Goal: Information Seeking & Learning: Learn about a topic

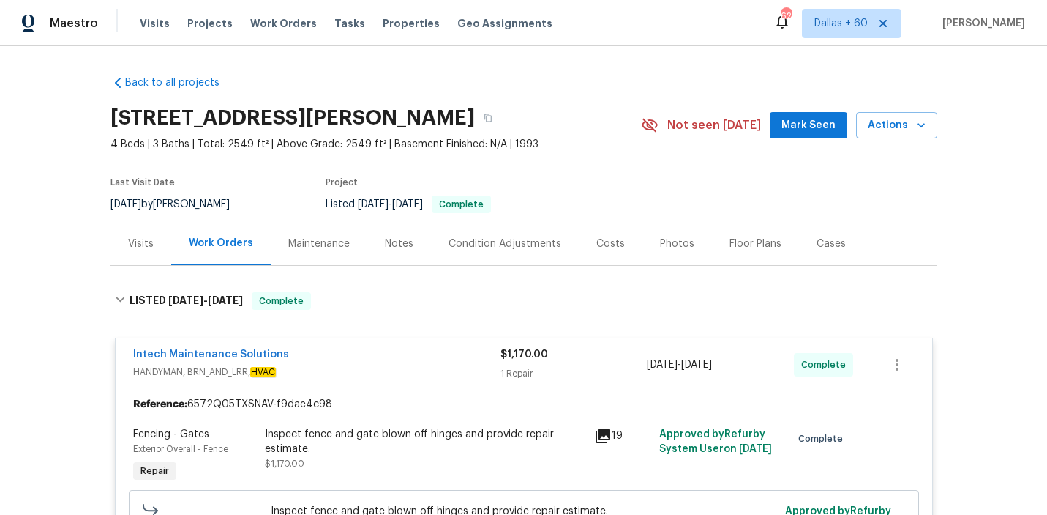
scroll to position [837, 0]
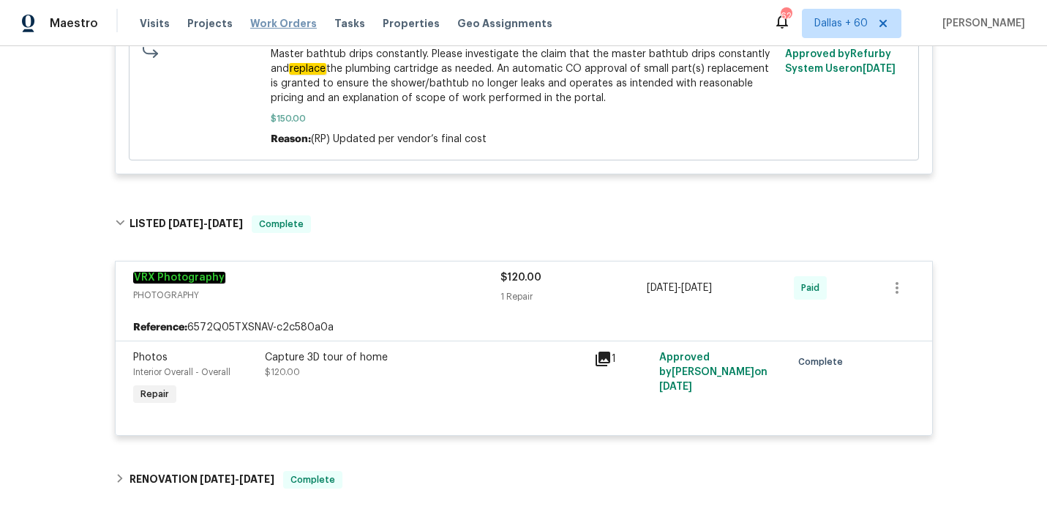
click at [276, 23] on span "Work Orders" at bounding box center [283, 23] width 67 height 15
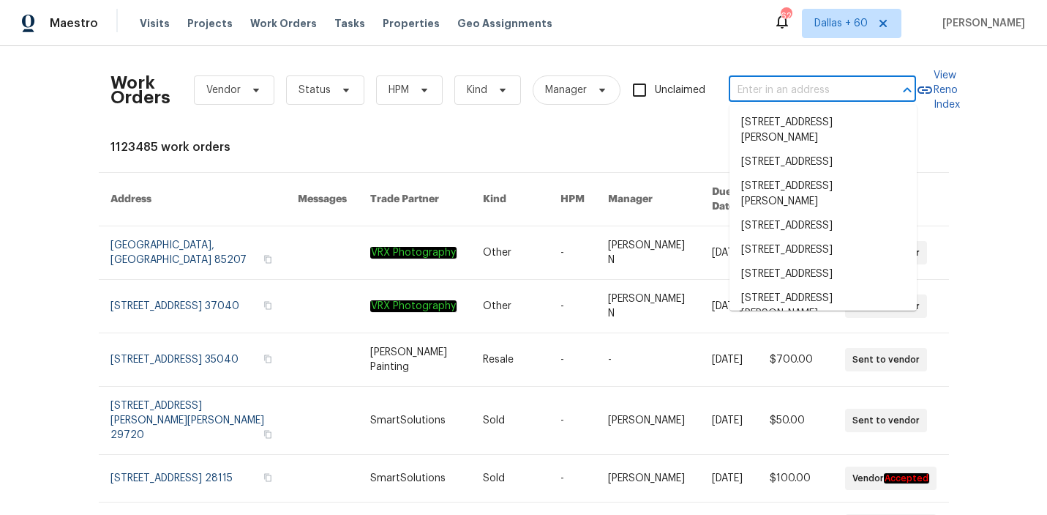
click at [764, 87] on input "text" at bounding box center [802, 90] width 146 height 23
paste input "[STREET_ADDRESS]"
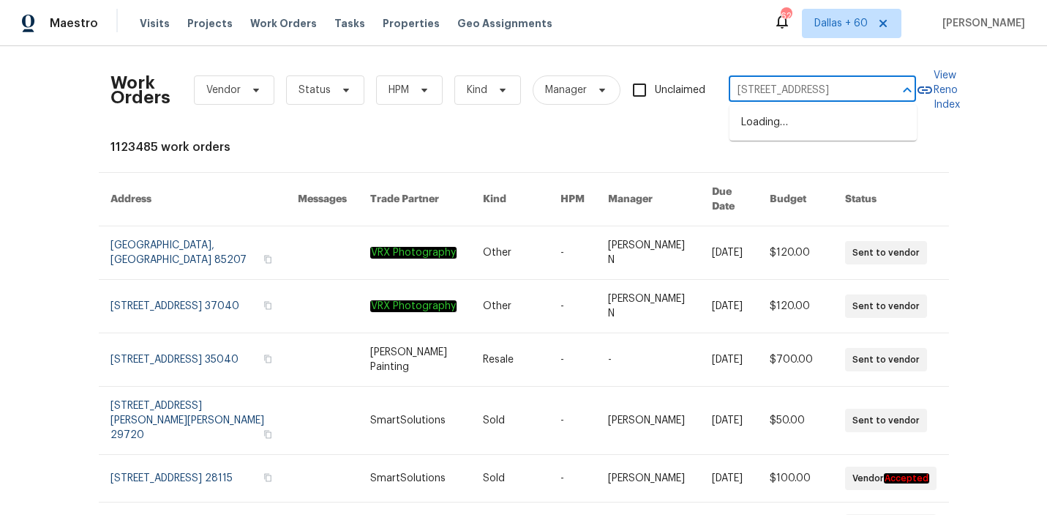
type input "[STREET_ADDRESS]"
click at [785, 115] on li "[STREET_ADDRESS]" at bounding box center [823, 123] width 187 height 24
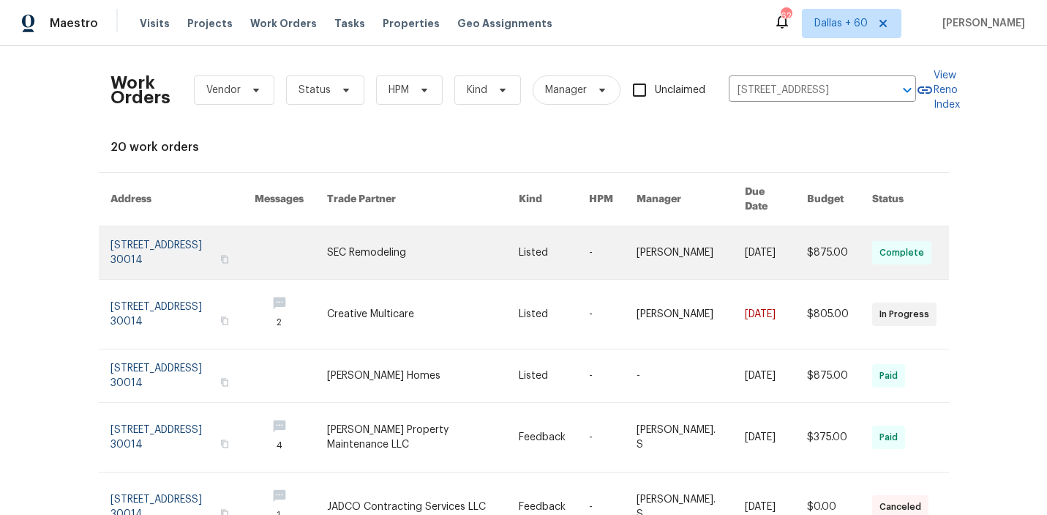
click at [564, 250] on link at bounding box center [554, 252] width 70 height 53
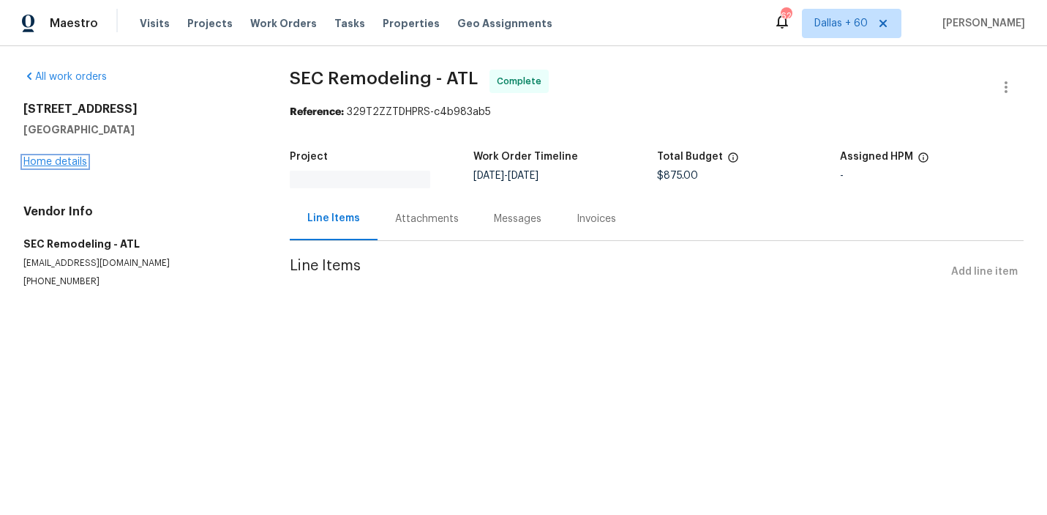
click at [65, 162] on link "Home details" at bounding box center [55, 162] width 64 height 10
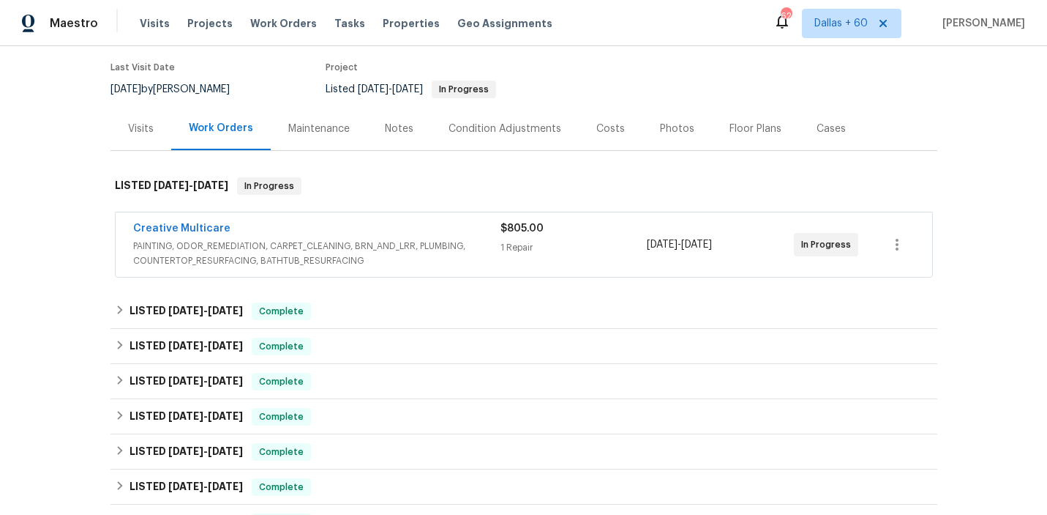
scroll to position [114, 0]
click at [590, 254] on div "1 Repair" at bounding box center [574, 248] width 147 height 15
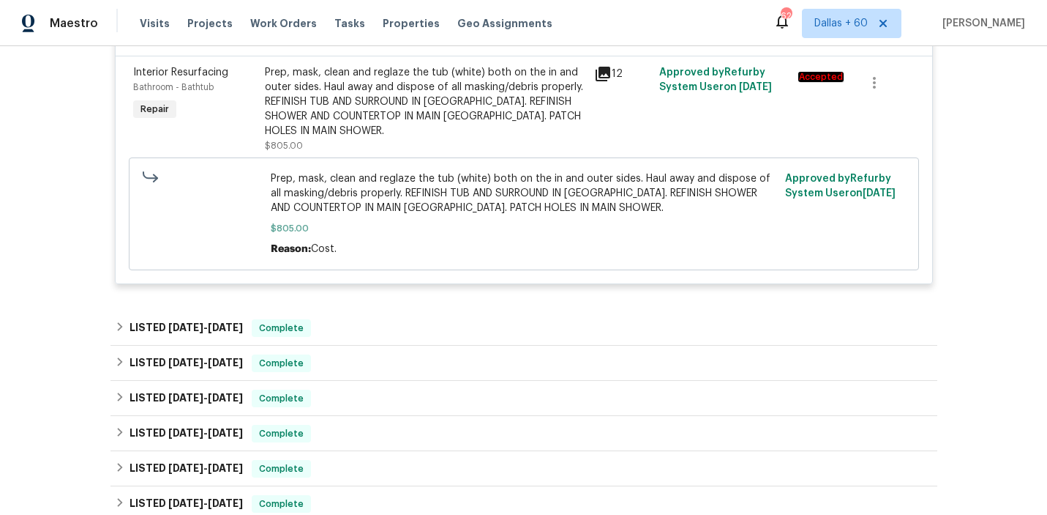
scroll to position [374, 0]
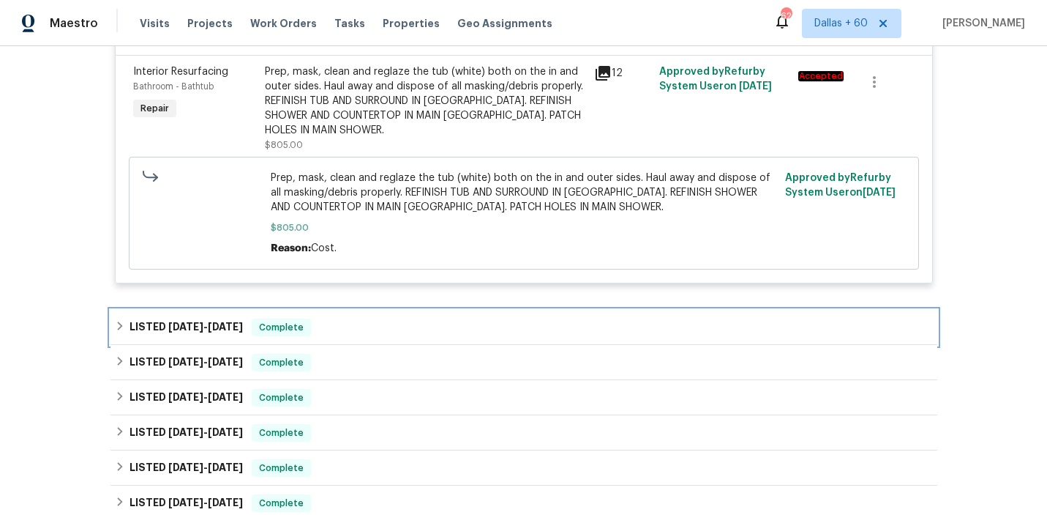
click at [397, 317] on div "LISTED [DATE] - [DATE] Complete" at bounding box center [524, 327] width 827 height 35
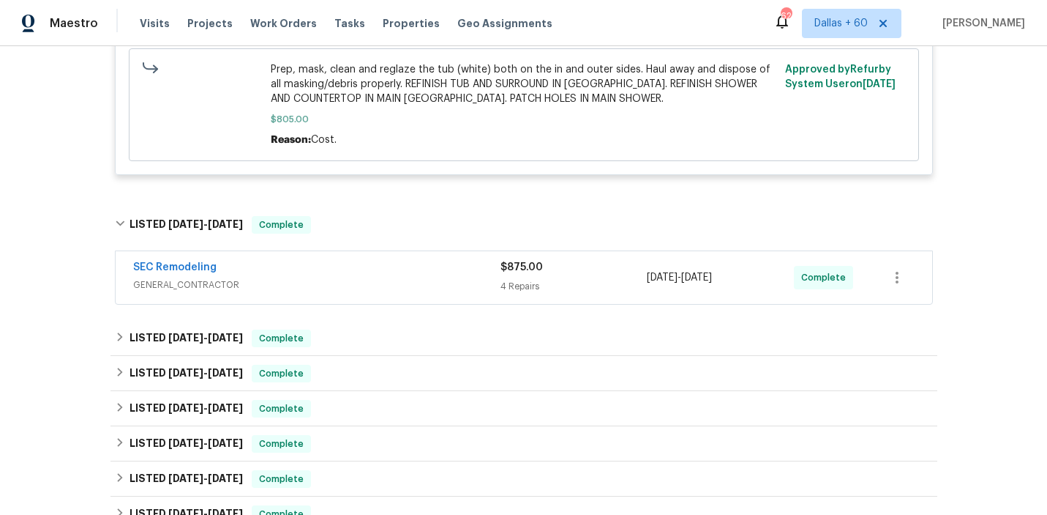
click at [389, 280] on span "GENERAL_CONTRACTOR" at bounding box center [316, 284] width 367 height 15
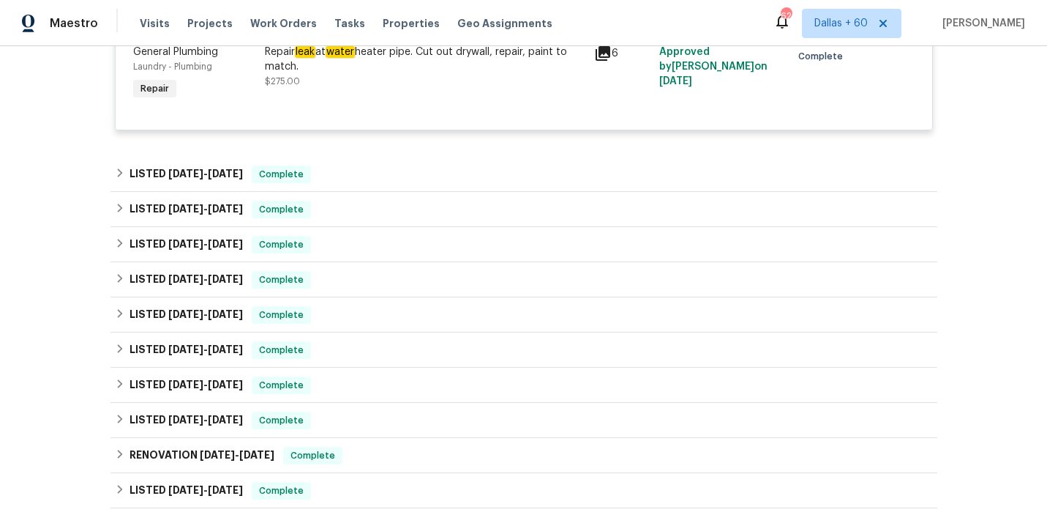
scroll to position [1378, 0]
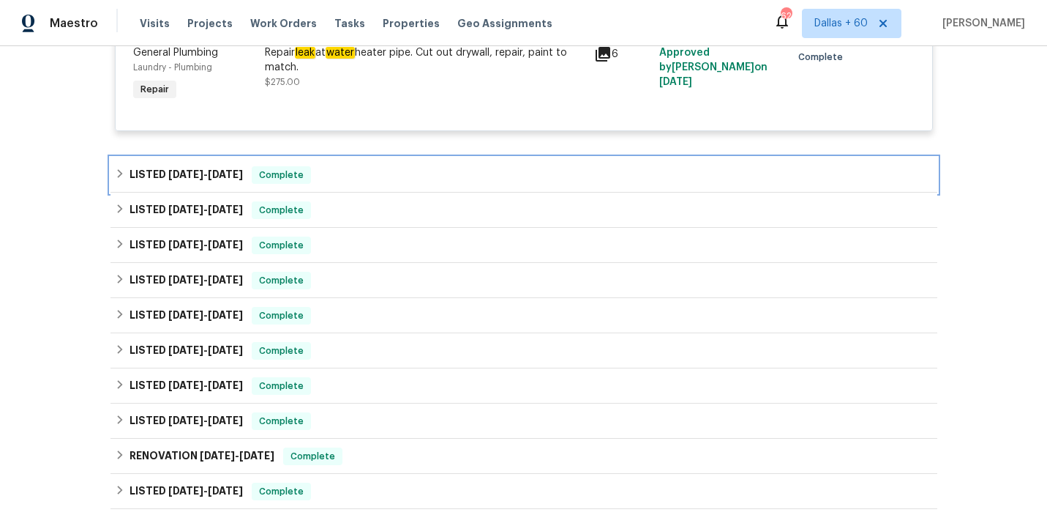
click at [394, 189] on div "LISTED [DATE] - [DATE] Complete" at bounding box center [524, 174] width 827 height 35
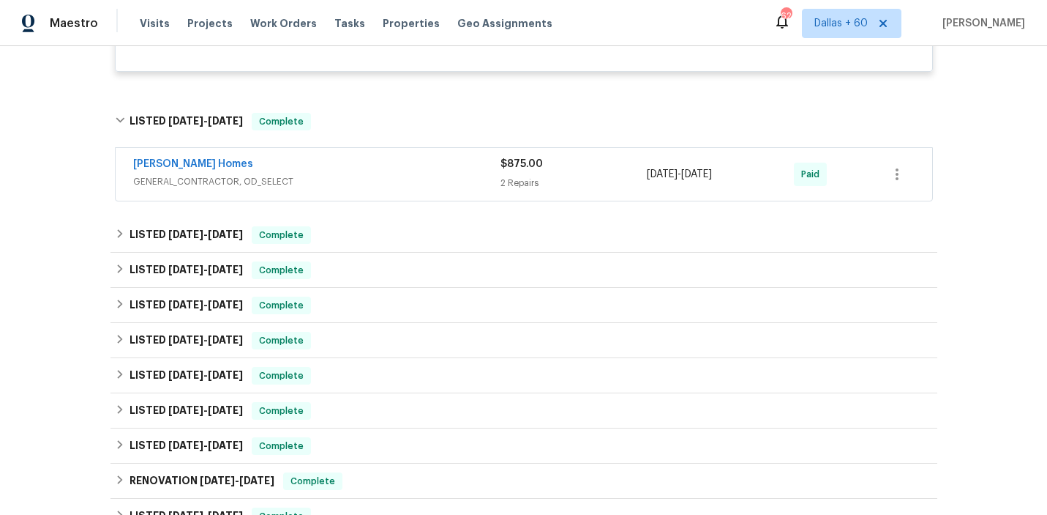
click at [394, 188] on span "GENERAL_CONTRACTOR, OD_SELECT" at bounding box center [316, 181] width 367 height 15
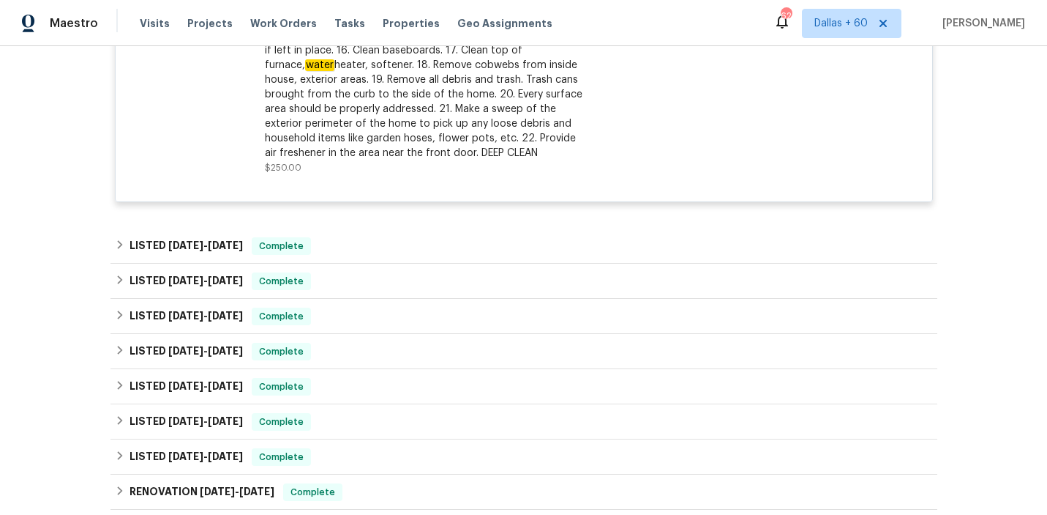
scroll to position [1926, 0]
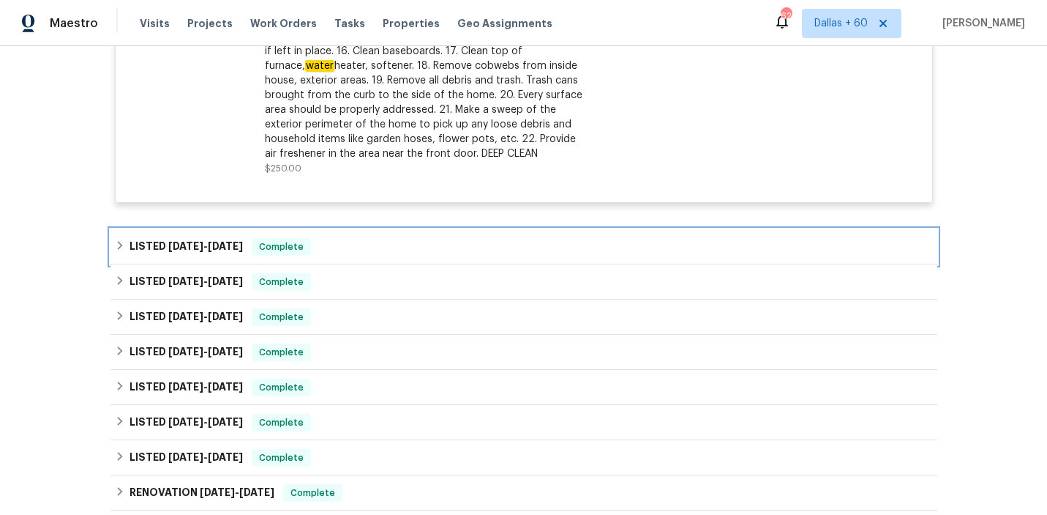
click at [429, 242] on div "LISTED [DATE] - [DATE] Complete" at bounding box center [524, 247] width 818 height 18
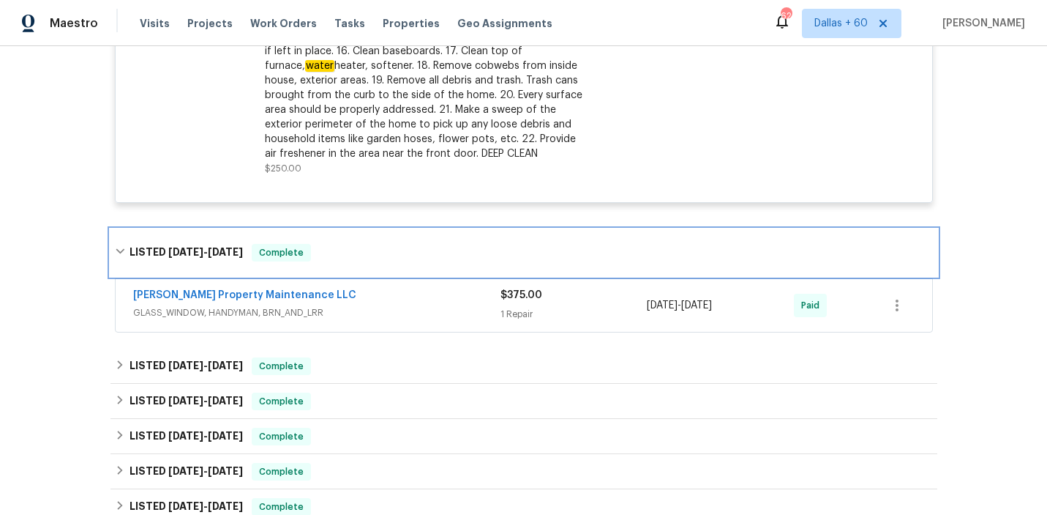
scroll to position [2001, 0]
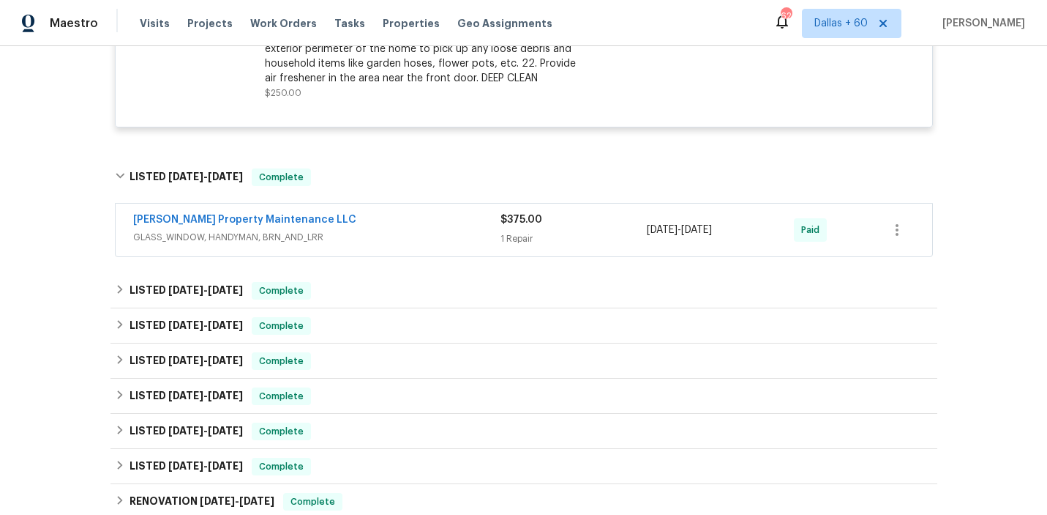
click at [429, 242] on span "GLASS_WINDOW, HANDYMAN, BRN_AND_LRR" at bounding box center [316, 237] width 367 height 15
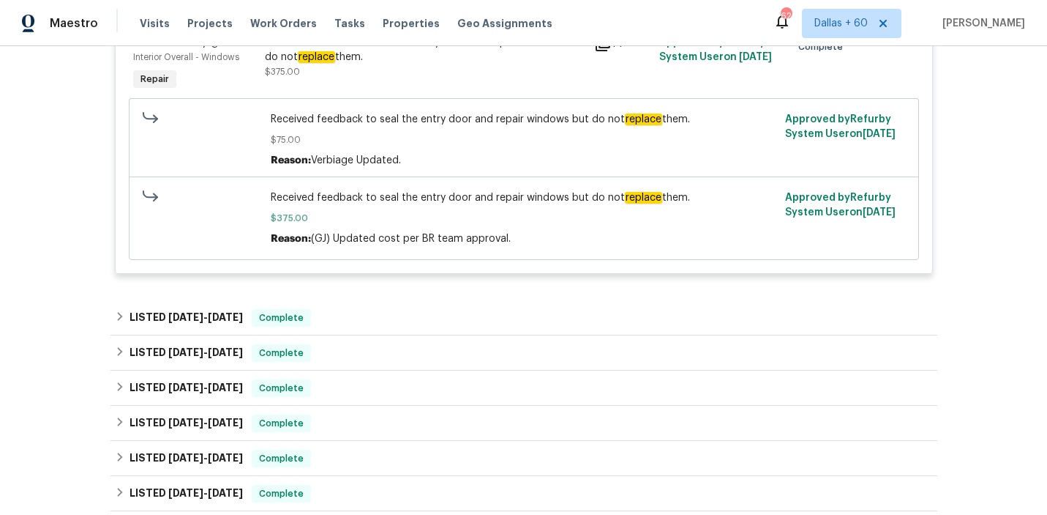
scroll to position [2271, 0]
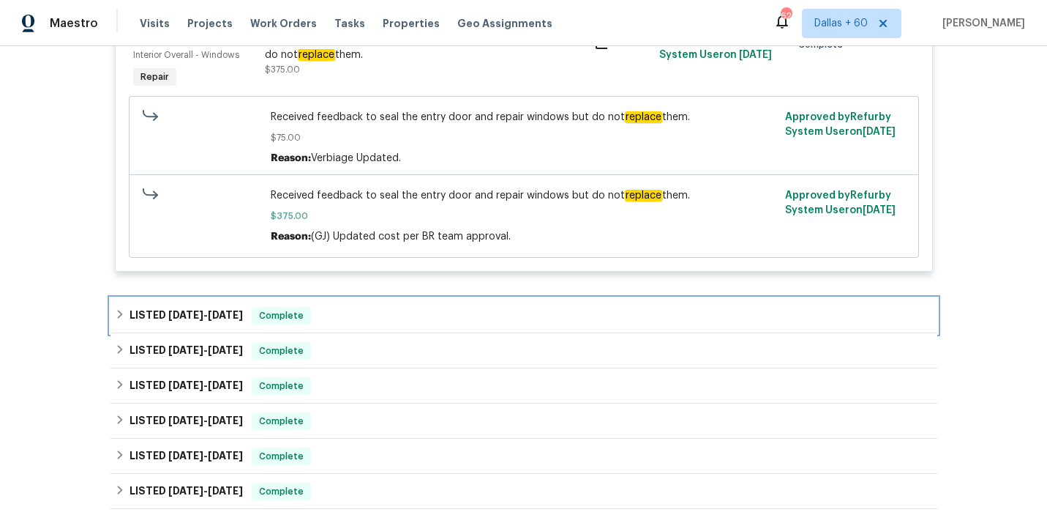
click at [358, 329] on div "LISTED [DATE] - [DATE] Complete" at bounding box center [524, 315] width 827 height 35
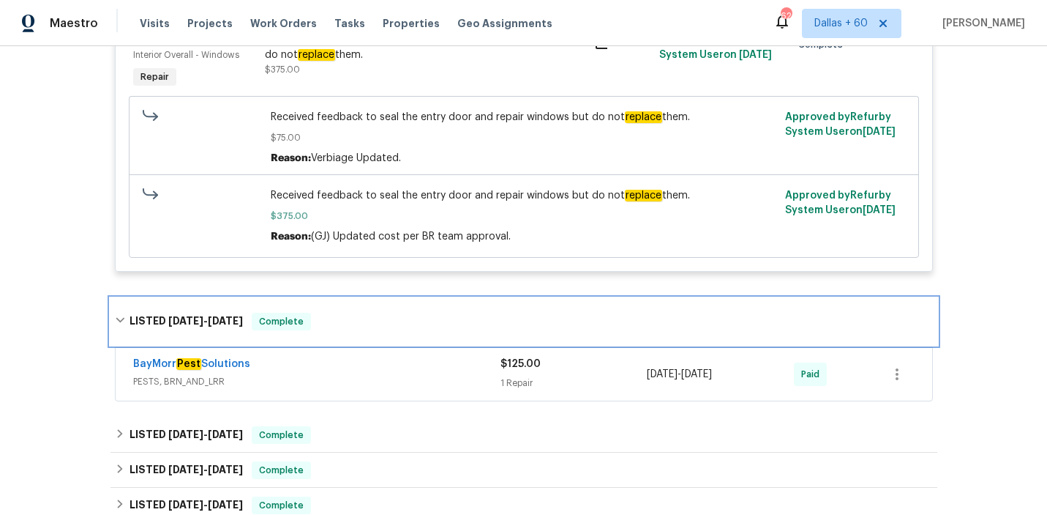
scroll to position [2334, 0]
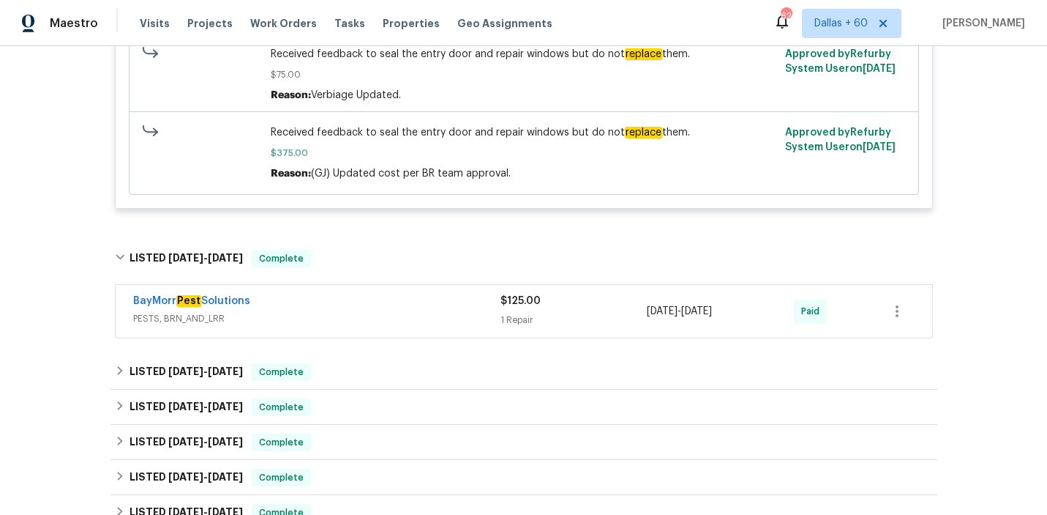
click at [359, 317] on span "PESTS, BRN_AND_LRR" at bounding box center [316, 318] width 367 height 15
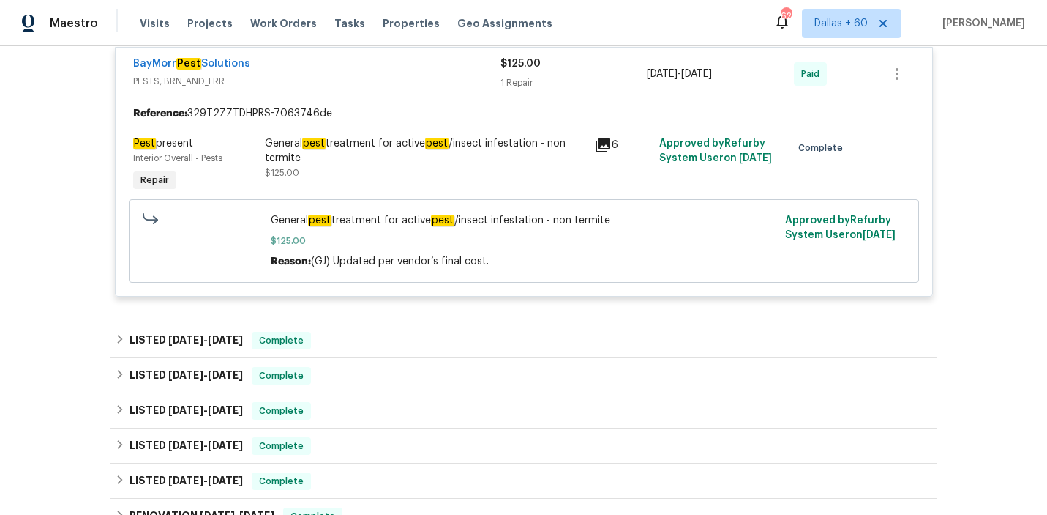
scroll to position [2582, 0]
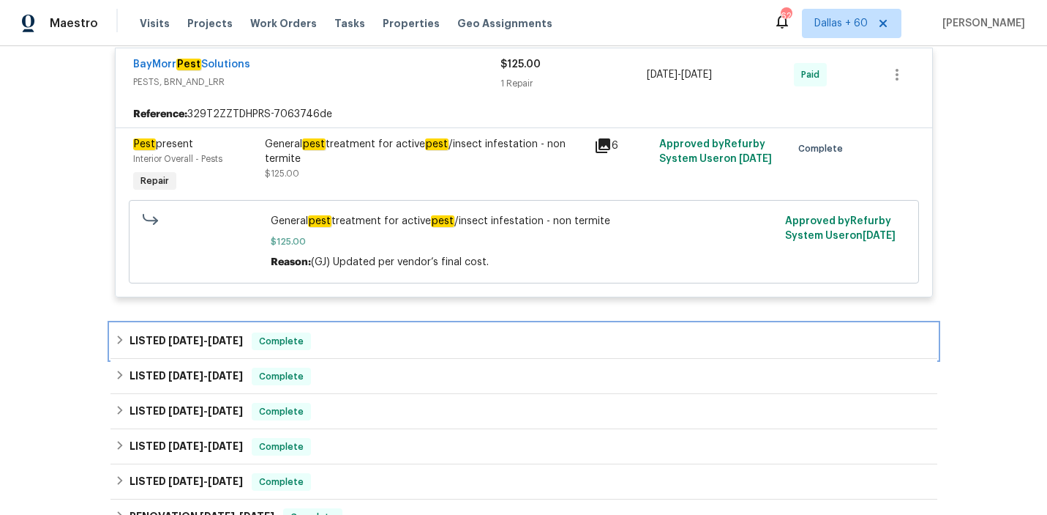
click at [452, 330] on div "LISTED [DATE] - [DATE] Complete" at bounding box center [524, 341] width 827 height 35
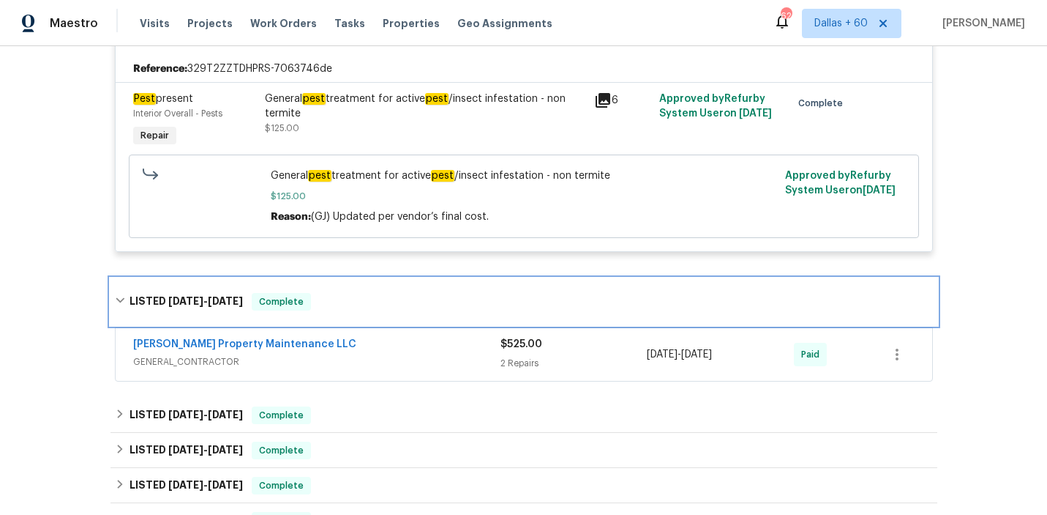
scroll to position [2636, 0]
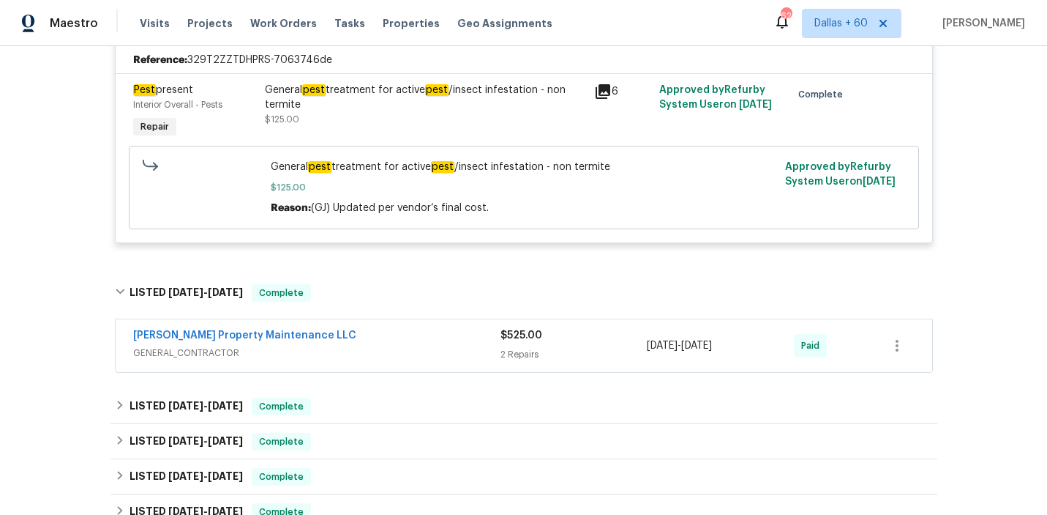
click at [453, 345] on div "[PERSON_NAME] Property Maintenance LLC" at bounding box center [316, 337] width 367 height 18
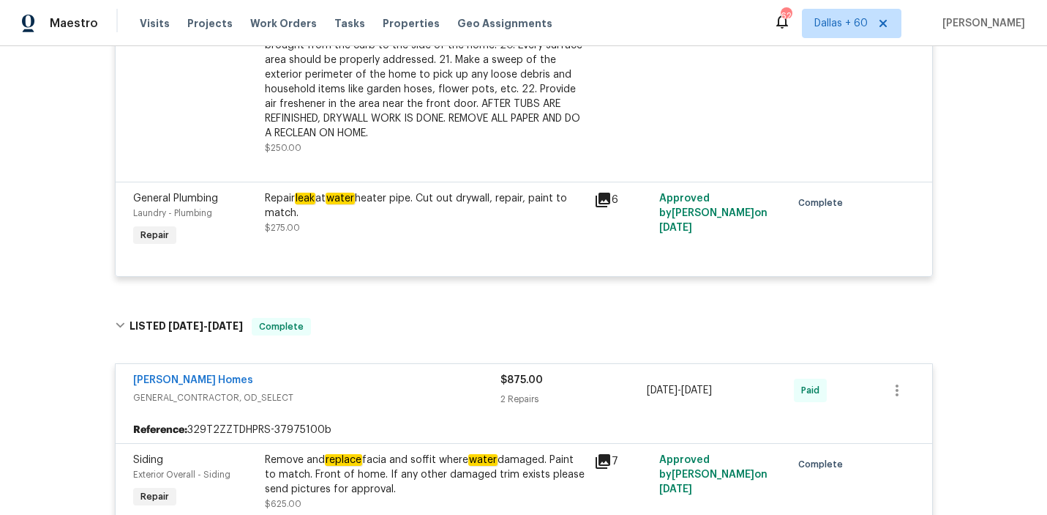
scroll to position [1241, 0]
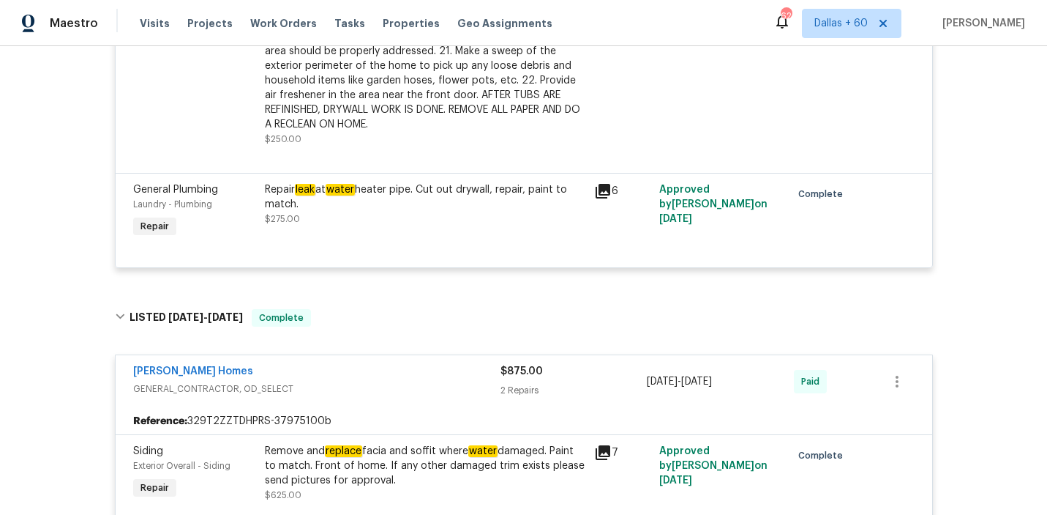
click at [416, 206] on div "Repair leak at water heater pipe. Cut out drywall, repair, paint to match." at bounding box center [425, 196] width 321 height 29
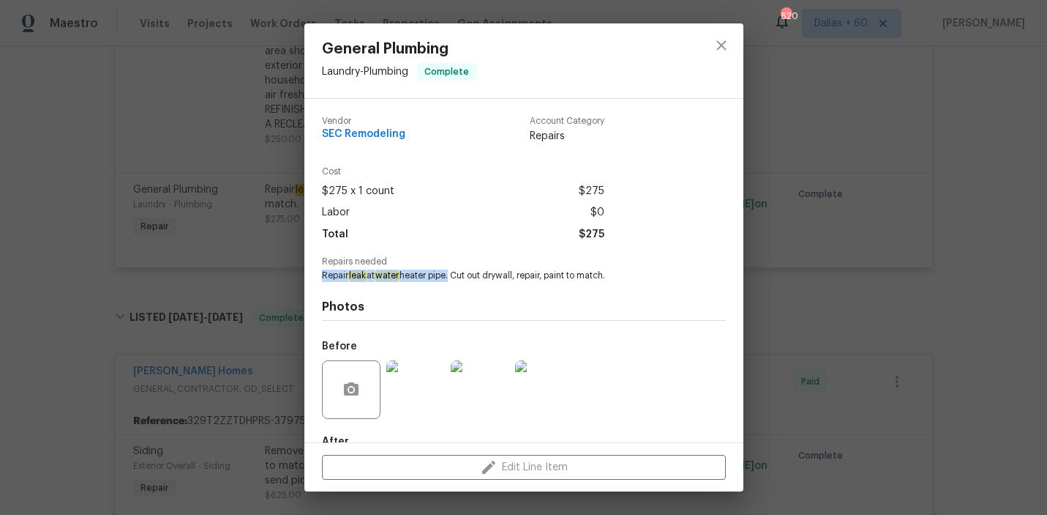
drag, startPoint x: 321, startPoint y: 274, endPoint x: 454, endPoint y: 280, distance: 133.3
click at [454, 280] on div "Vendor SEC Remodeling Account Category Repairs Cost $275 x 1 count $275 Labor $…" at bounding box center [523, 270] width 439 height 343
copy span "Repair leak at water heater pipe"
click at [20, 132] on div "General Plumbing Laundry - Plumbing Complete Vendor SEC Remodeling Account Cate…" at bounding box center [523, 257] width 1047 height 515
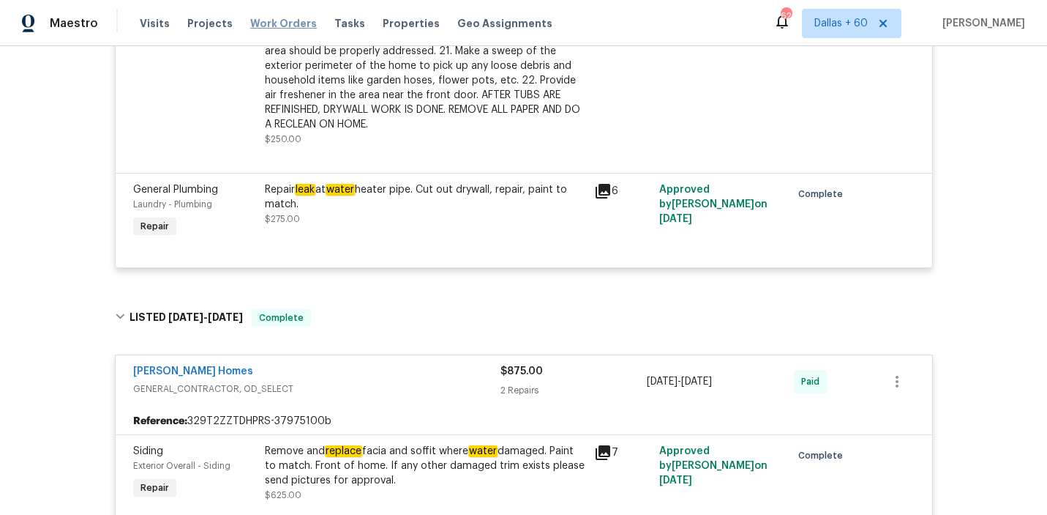
click at [273, 19] on span "Work Orders" at bounding box center [283, 23] width 67 height 15
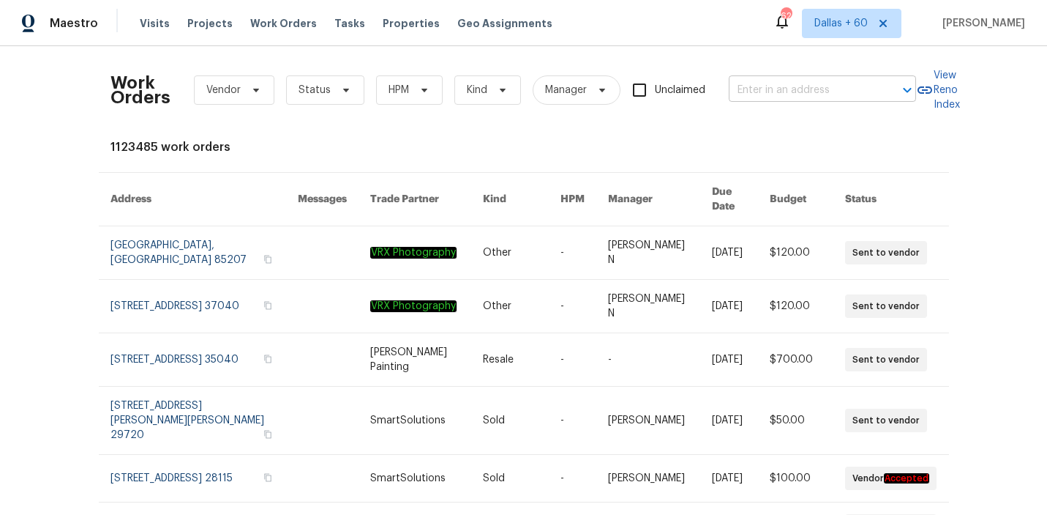
click at [786, 91] on input "text" at bounding box center [802, 90] width 146 height 23
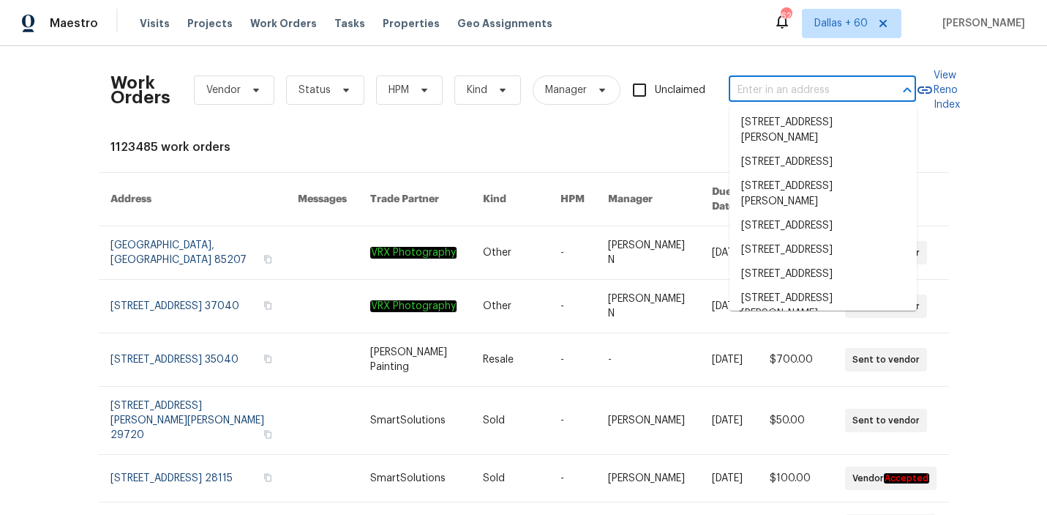
paste input "[STREET_ADDRESS][PERSON_NAME]"
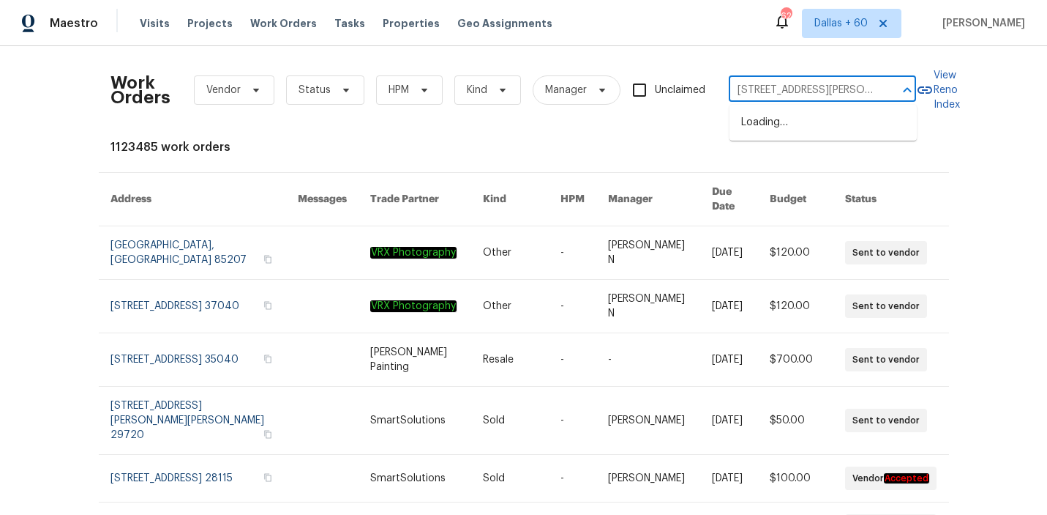
scroll to position [0, 56]
type input "[STREET_ADDRESS][PERSON_NAME]"
click at [800, 128] on li "[STREET_ADDRESS][PERSON_NAME]" at bounding box center [823, 131] width 187 height 40
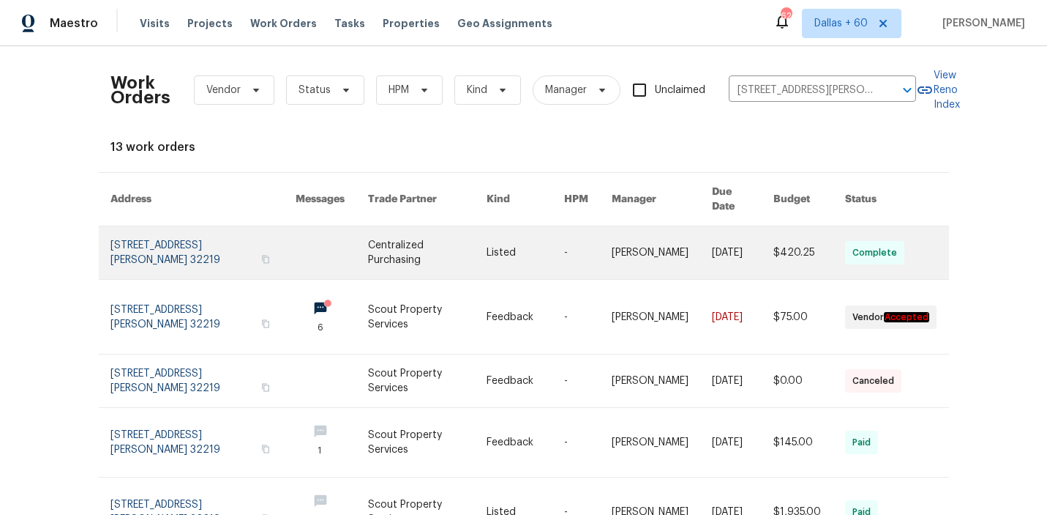
click at [438, 234] on link at bounding box center [427, 252] width 118 height 53
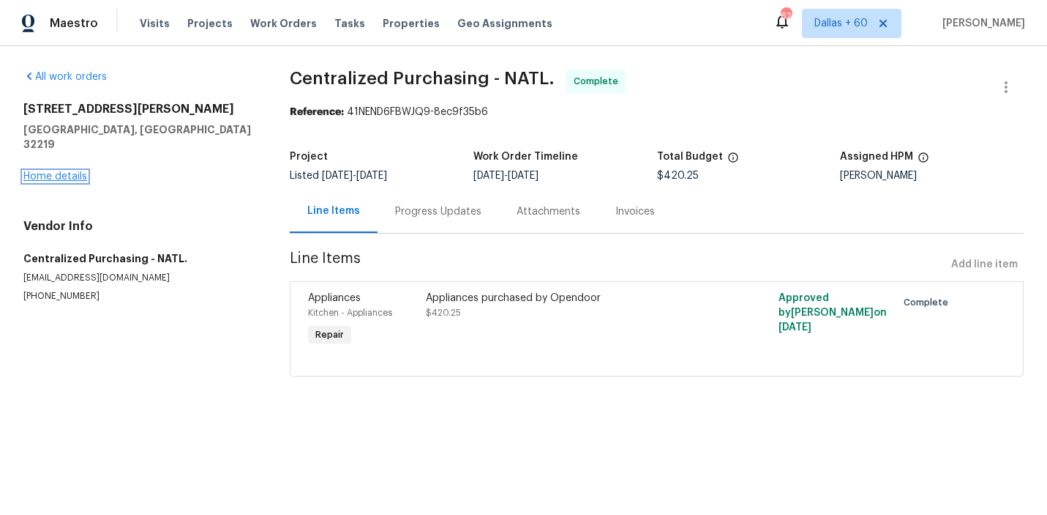
click at [57, 171] on link "Home details" at bounding box center [55, 176] width 64 height 10
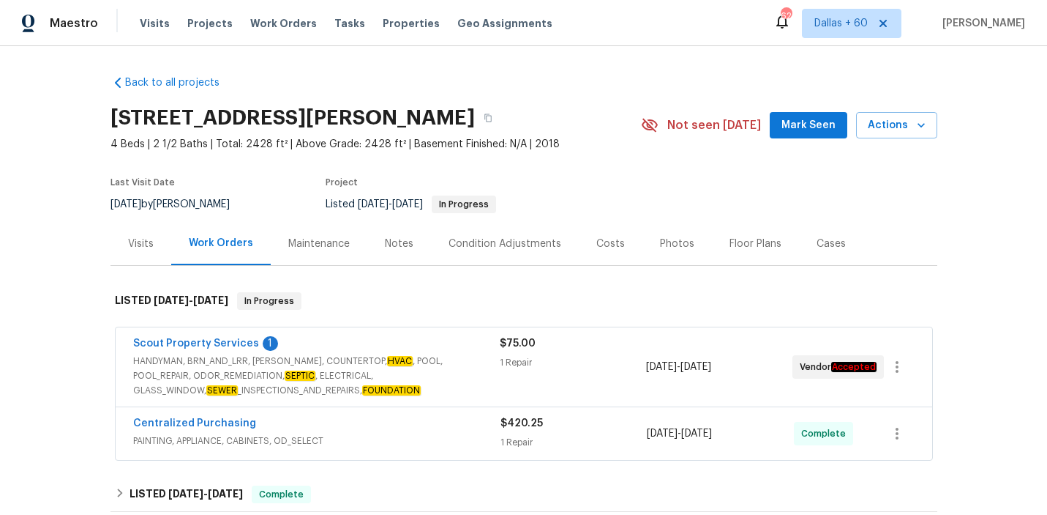
click at [466, 387] on span "HANDYMAN, BRN_AND_LRR, [PERSON_NAME], COUNTERTOP, HVAC , POOL, POOL_REPAIR, ODO…" at bounding box center [316, 376] width 367 height 44
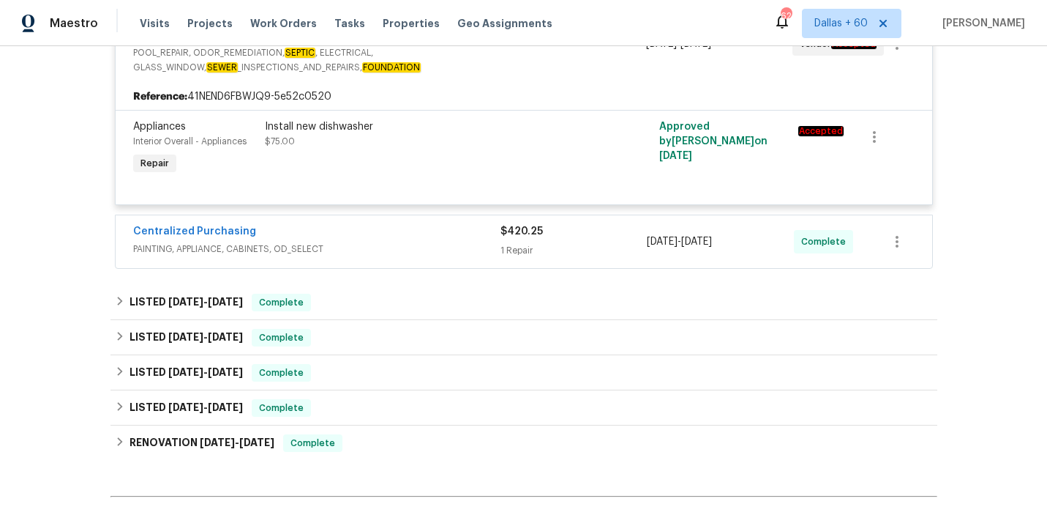
scroll to position [333, 0]
click at [436, 242] on div "Centralized Purchasing" at bounding box center [316, 234] width 367 height 18
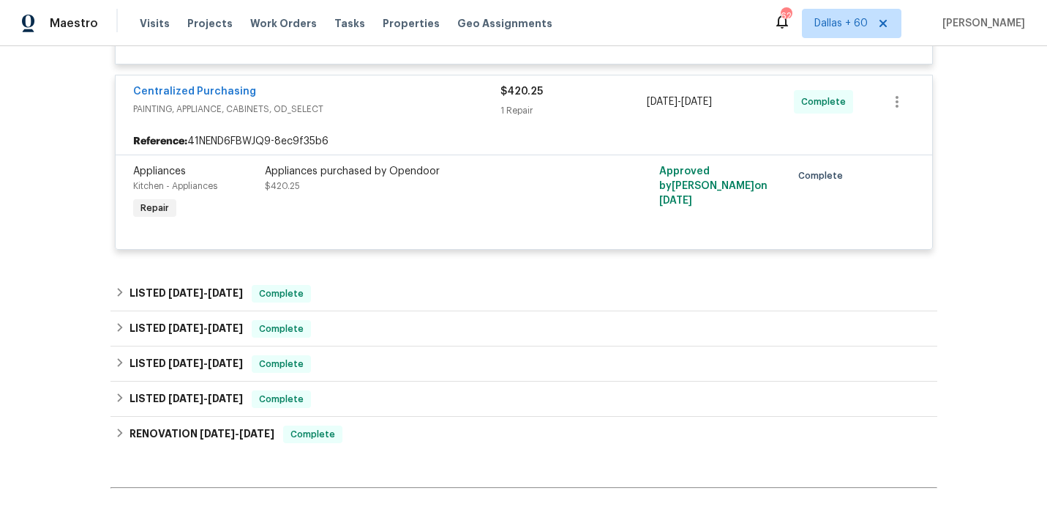
scroll to position [557, 0]
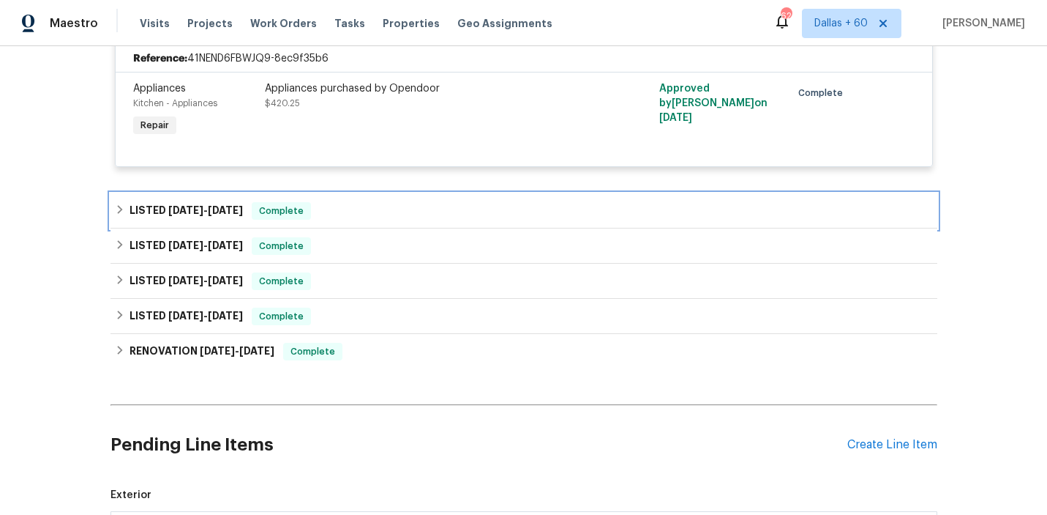
click at [423, 209] on div "LISTED [DATE] - [DATE] Complete" at bounding box center [524, 211] width 818 height 18
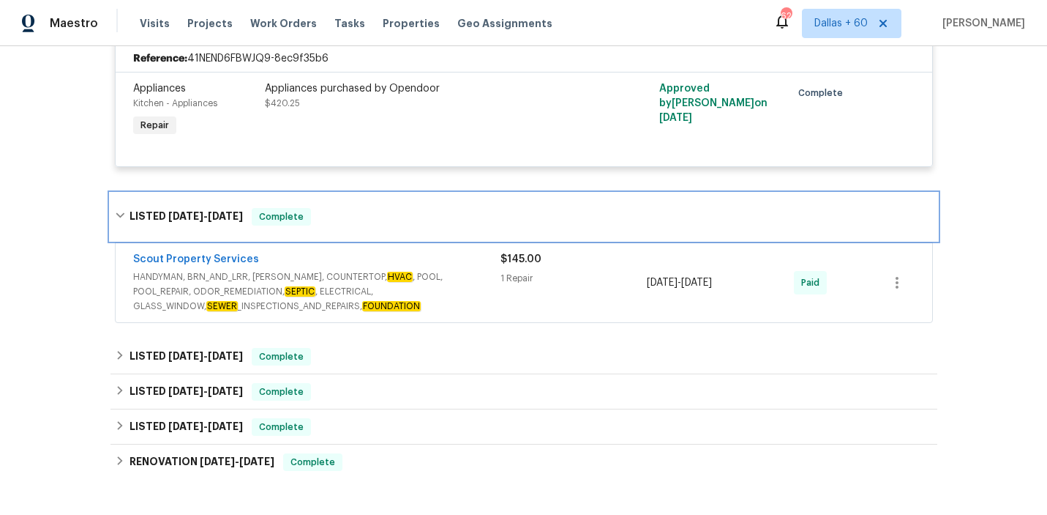
scroll to position [620, 0]
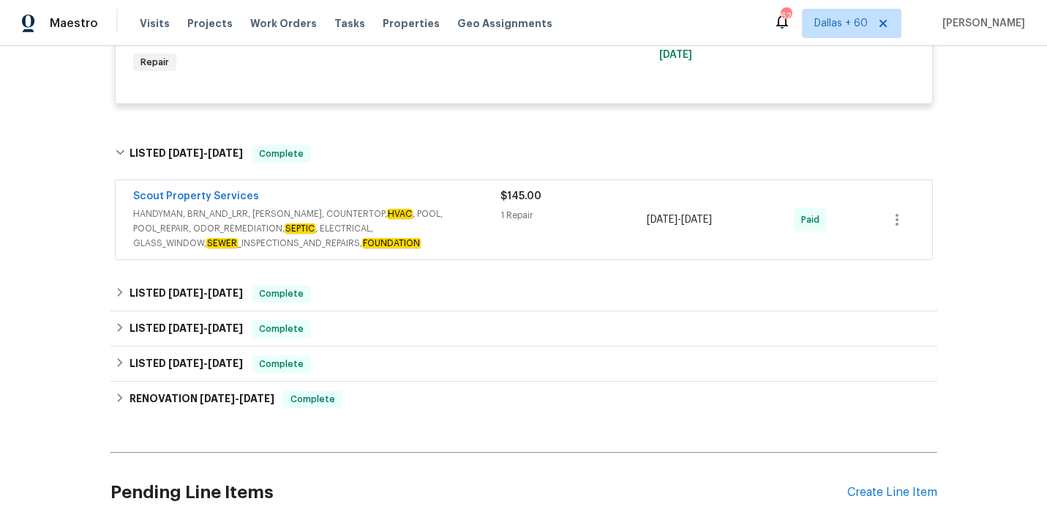
click at [485, 232] on span "HANDYMAN, BRN_AND_LRR, [PERSON_NAME], COUNTERTOP, HVAC , POOL, POOL_REPAIR, ODO…" at bounding box center [316, 228] width 367 height 44
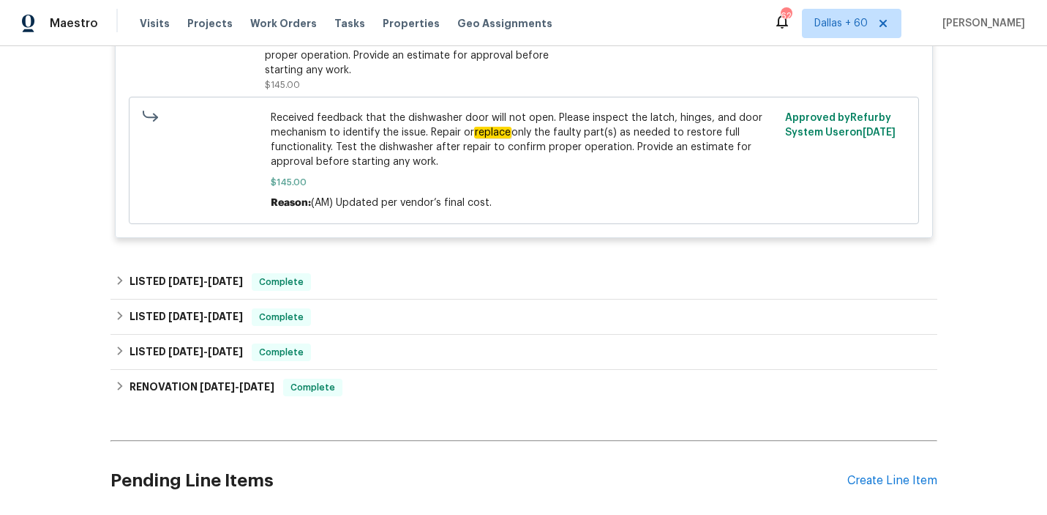
scroll to position [937, 0]
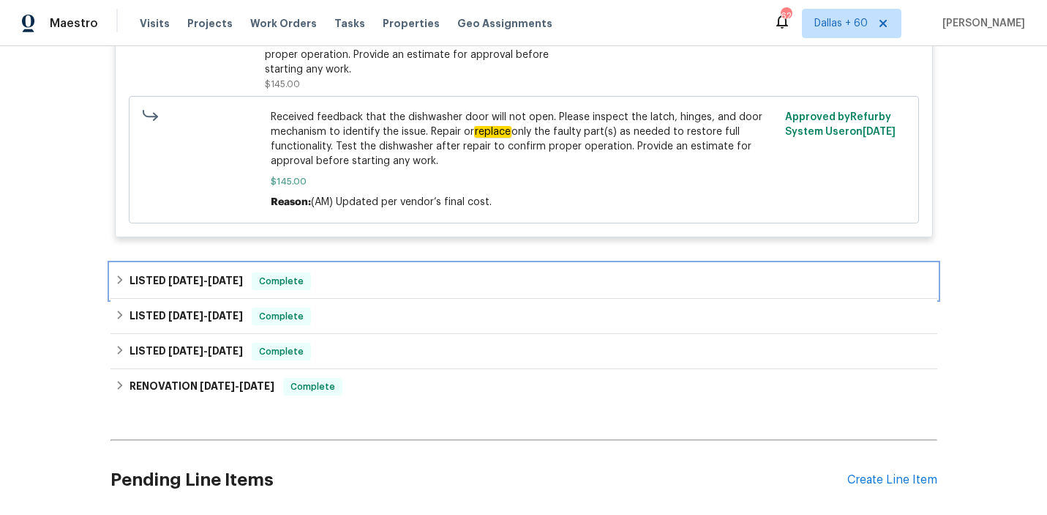
click at [444, 270] on div "LISTED [DATE] - [DATE] Complete" at bounding box center [524, 280] width 827 height 35
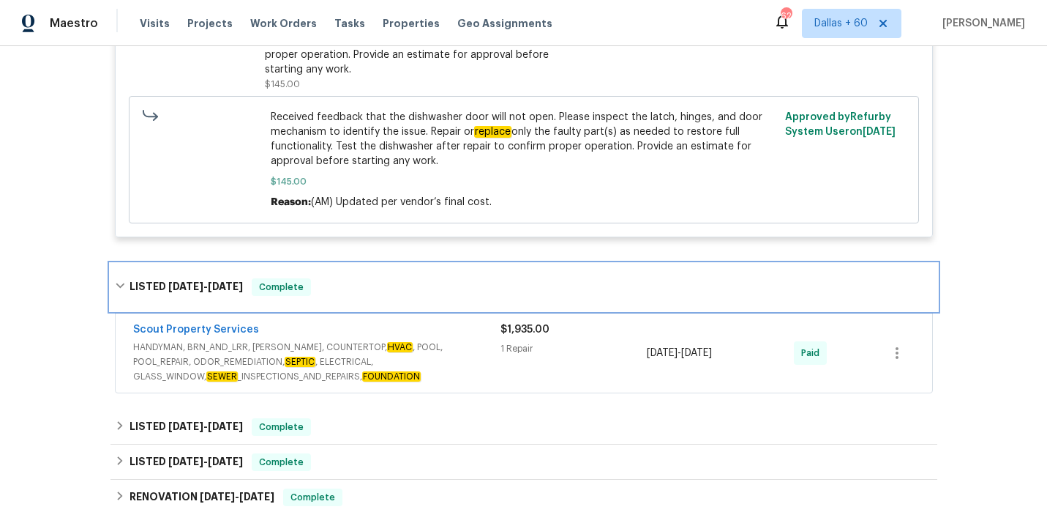
scroll to position [981, 0]
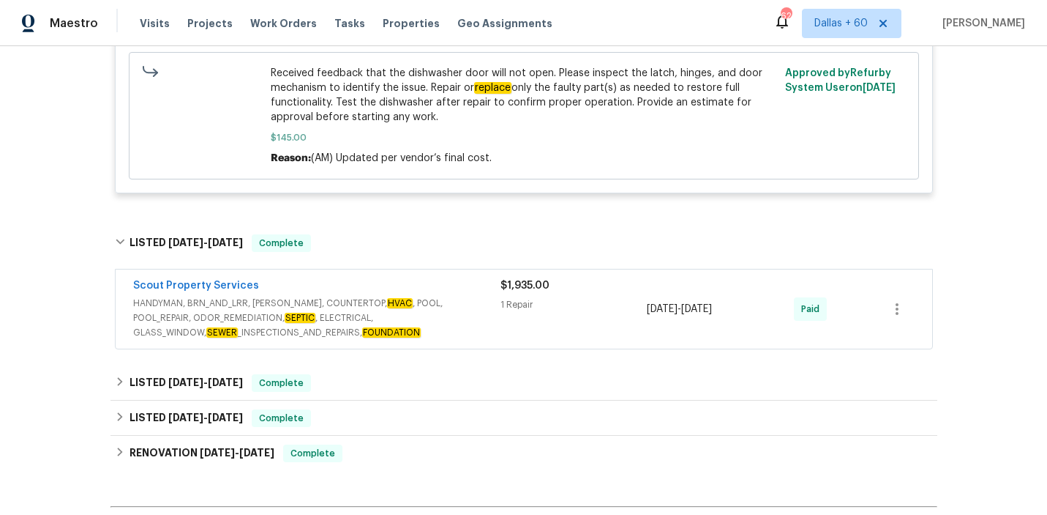
click at [501, 333] on div "$1,935.00 1 Repair" at bounding box center [574, 308] width 147 height 61
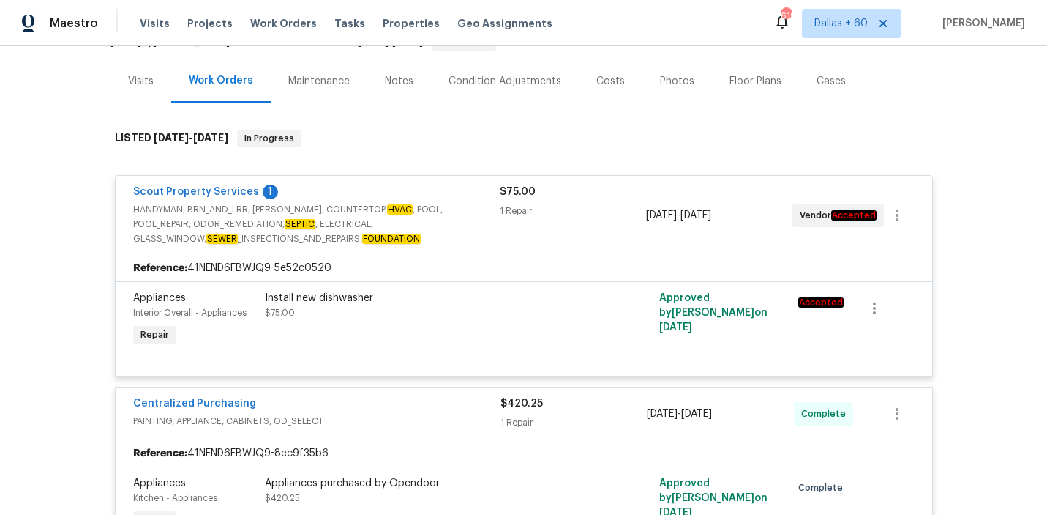
scroll to position [165, 0]
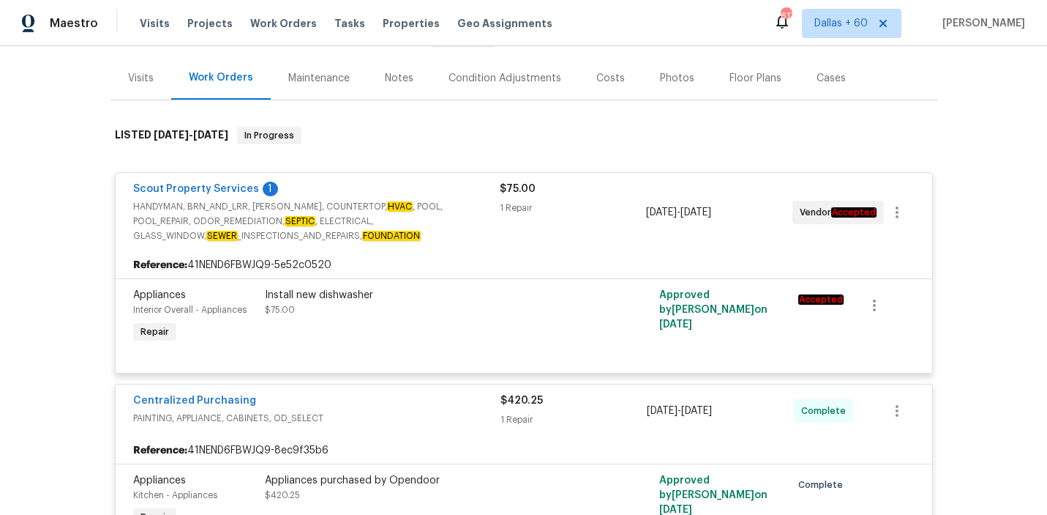
click at [61, 74] on div "Back to all projects [STREET_ADDRESS][PERSON_NAME] 4 Beds | 2 1/2 Baths | Total…" at bounding box center [523, 280] width 1047 height 468
